Goal: Check status: Check status

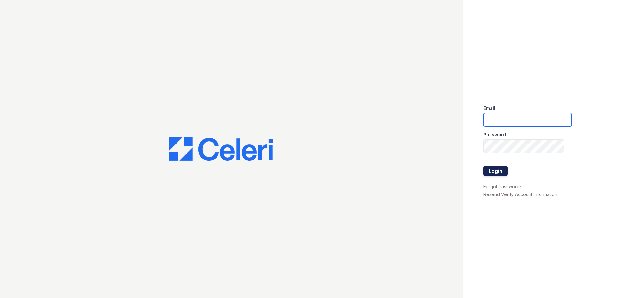
type input "[EMAIL_ADDRESS][DOMAIN_NAME]"
click at [493, 173] on button "Login" at bounding box center [495, 171] width 24 height 10
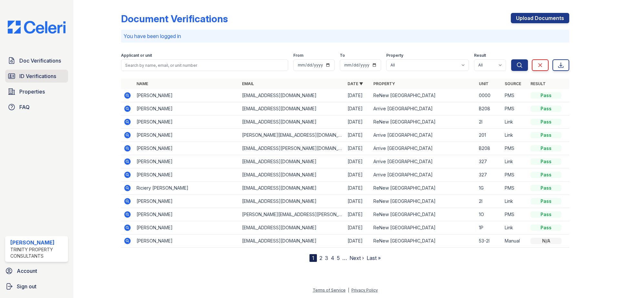
click at [36, 76] on span "ID Verifications" at bounding box center [37, 76] width 37 height 8
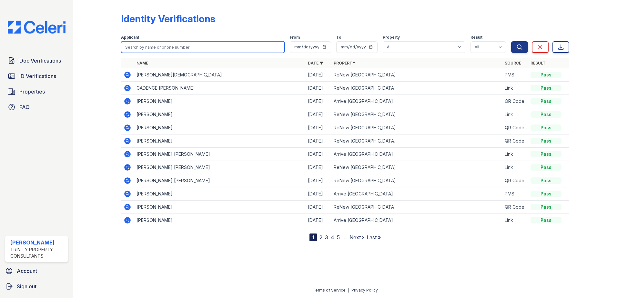
click at [157, 50] on input "search" at bounding box center [203, 47] width 164 height 12
type input "kerry"
click at [511, 41] on button "Search" at bounding box center [519, 47] width 17 height 12
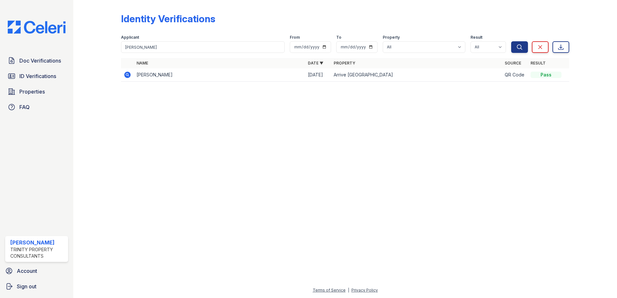
click at [125, 74] on icon at bounding box center [127, 75] width 6 height 6
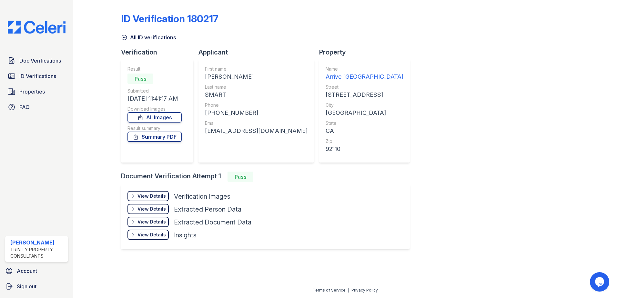
click at [151, 200] on div "View Details Details" at bounding box center [147, 196] width 41 height 10
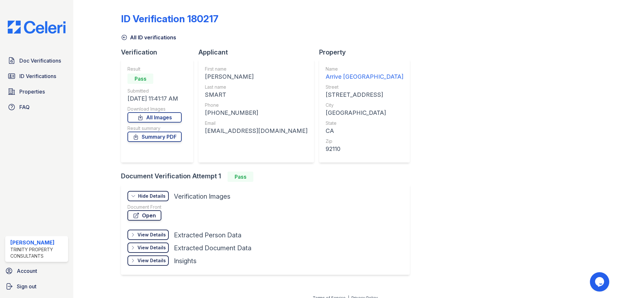
click at [153, 211] on link "Open" at bounding box center [144, 215] width 34 height 10
click at [40, 78] on span "ID Verifications" at bounding box center [37, 76] width 37 height 8
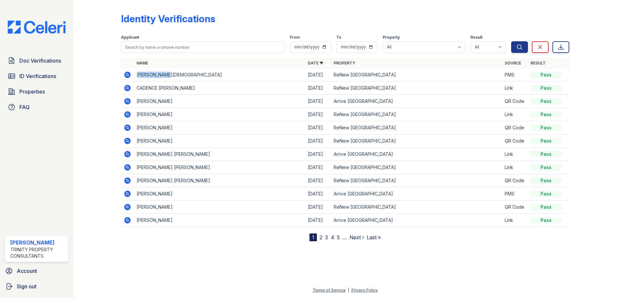
drag, startPoint x: 141, startPoint y: 76, endPoint x: 170, endPoint y: 77, distance: 29.7
click at [170, 77] on td "[PERSON_NAME][DEMOGRAPHIC_DATA]" at bounding box center [219, 74] width 171 height 13
drag, startPoint x: 170, startPoint y: 77, endPoint x: 136, endPoint y: 65, distance: 36.8
click at [136, 65] on th "Name" at bounding box center [219, 63] width 171 height 10
drag, startPoint x: 79, startPoint y: 74, endPoint x: 86, endPoint y: 79, distance: 9.0
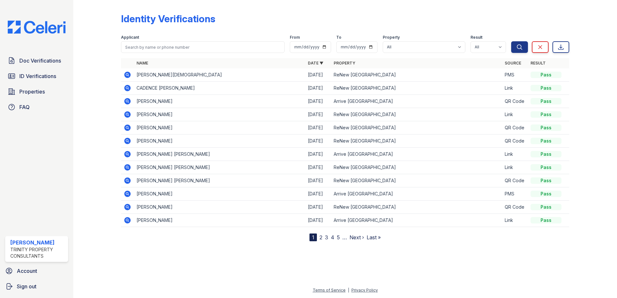
click at [79, 74] on div "Identity Verifications Filter Applicant From To Property All Arrive [GEOGRAPHIC…" at bounding box center [345, 149] width 544 height 298
